Goal: Navigation & Orientation: Find specific page/section

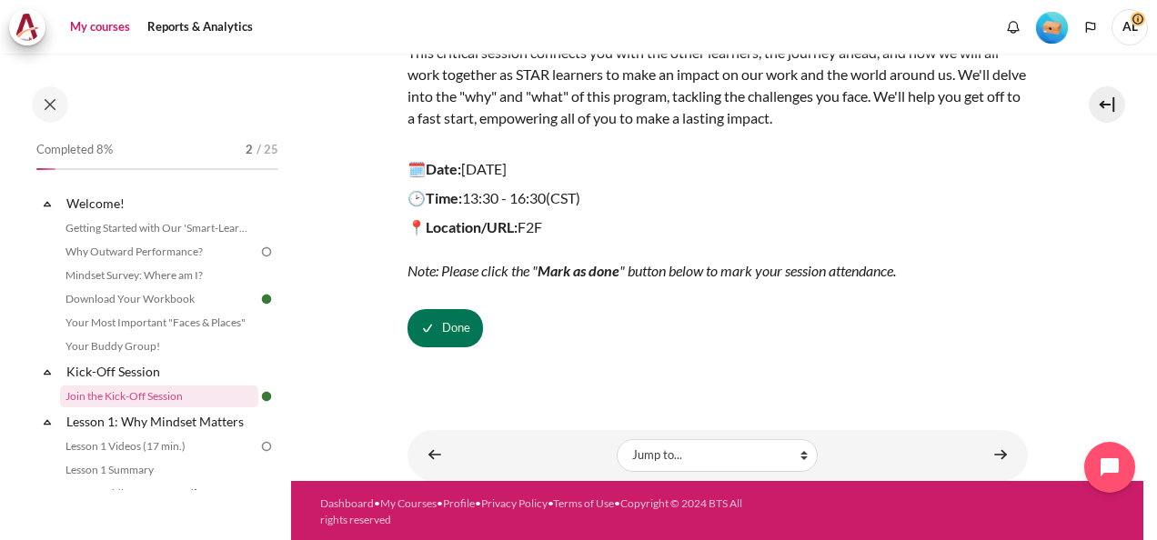
click at [101, 31] on link "My courses" at bounding box center [100, 27] width 73 height 36
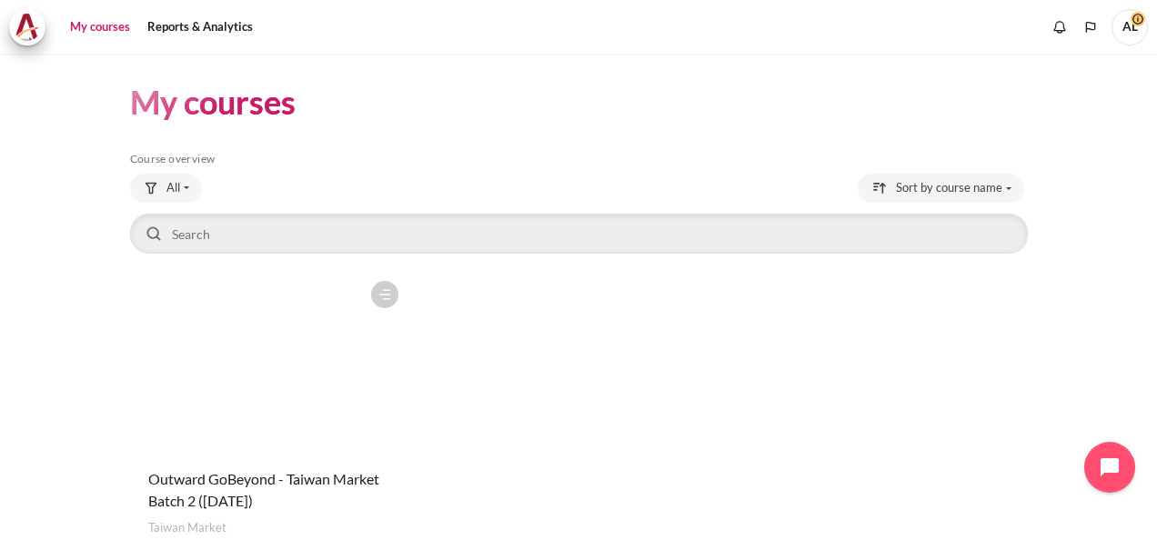
scroll to position [91, 0]
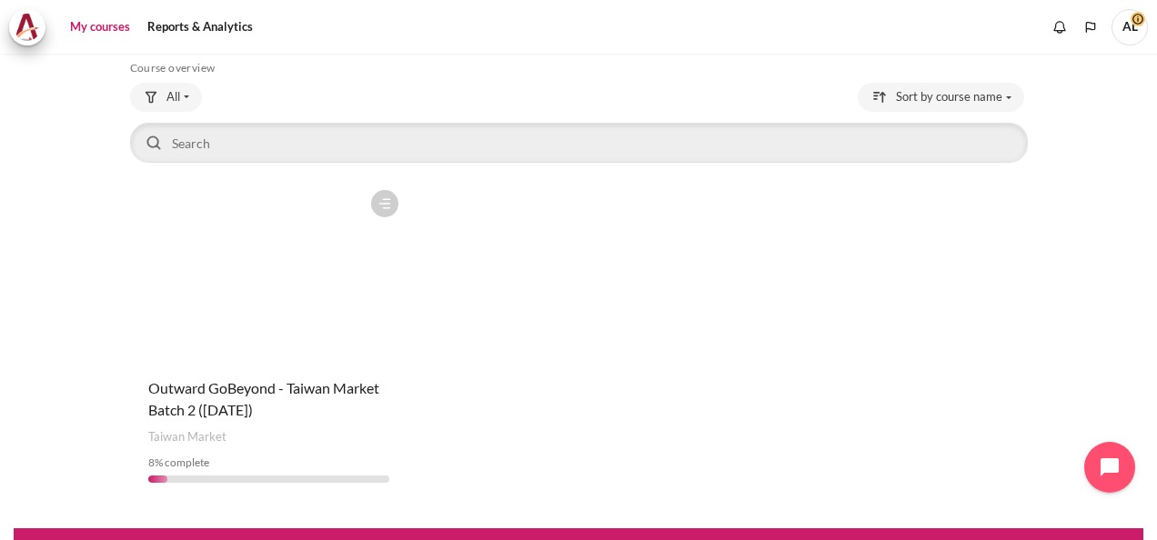
click at [330, 289] on figure "Content" at bounding box center [268, 272] width 277 height 182
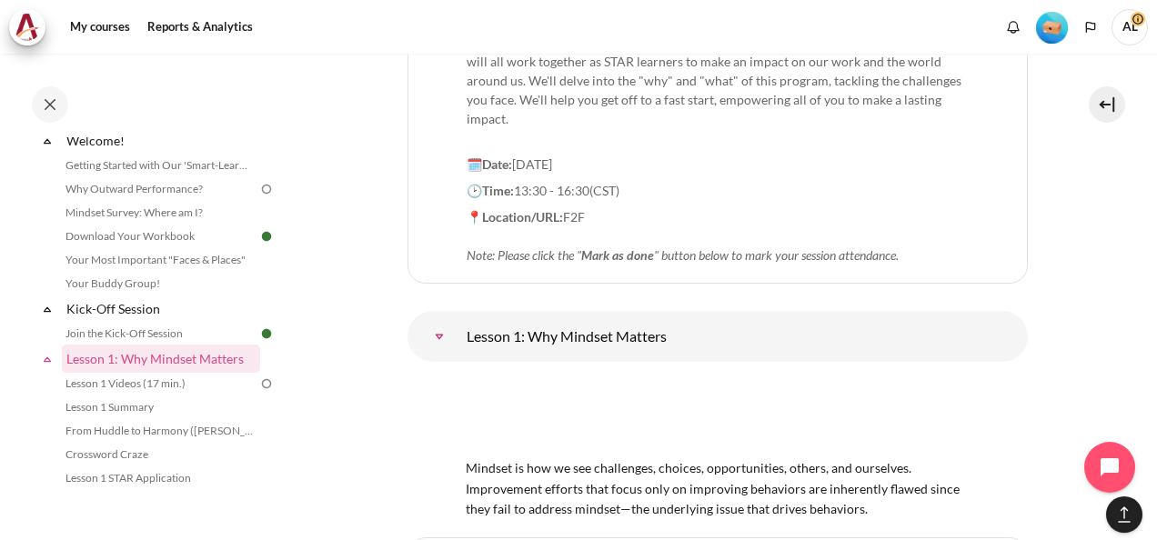
scroll to position [2234, 0]
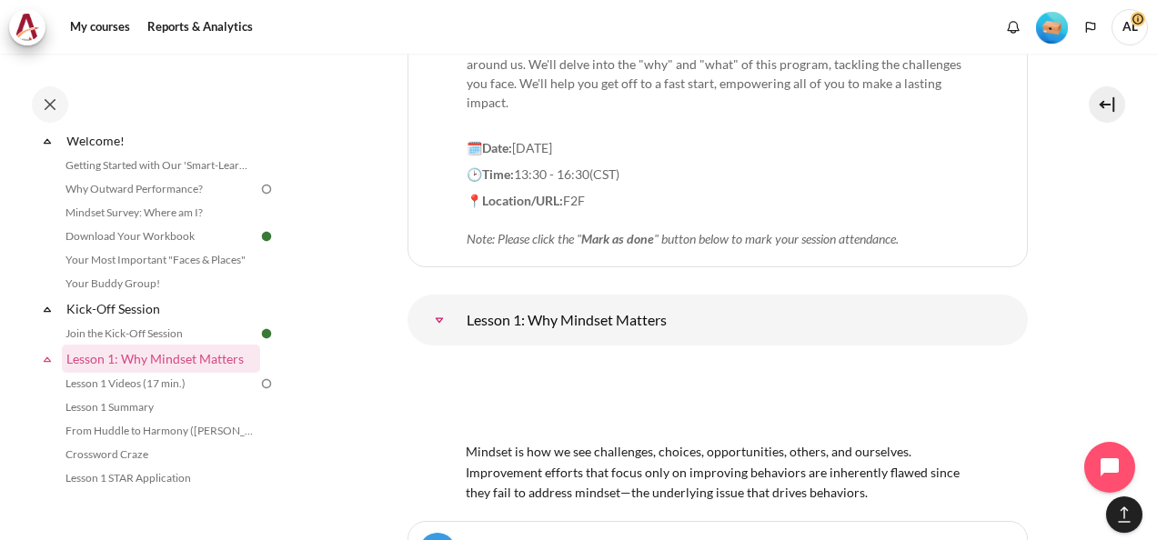
click at [1046, 30] on img "Level #1" at bounding box center [1052, 28] width 32 height 32
